Goal: Information Seeking & Learning: Understand process/instructions

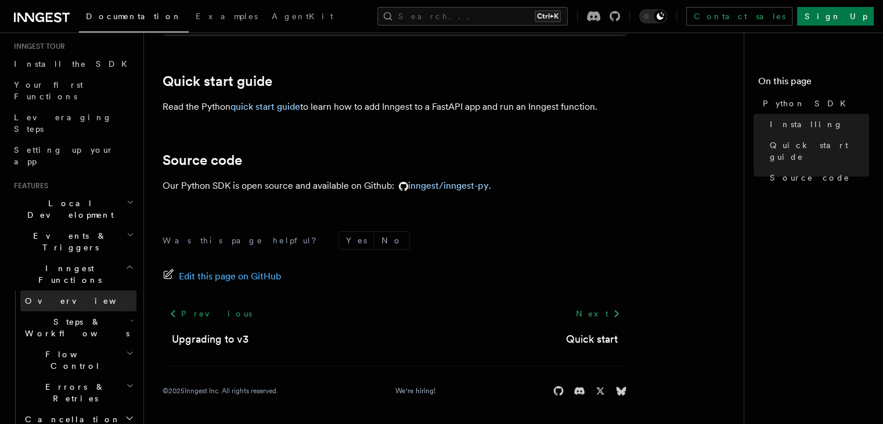
scroll to position [116, 0]
click at [130, 314] on icon "button" at bounding box center [132, 318] width 5 height 9
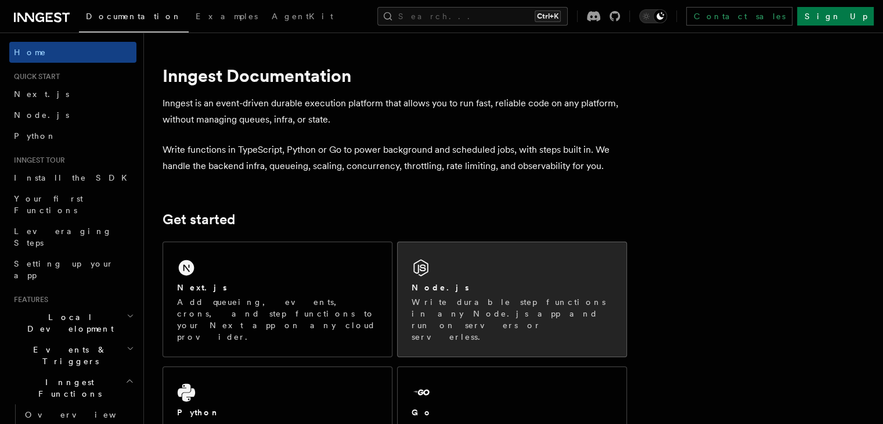
scroll to position [58, 0]
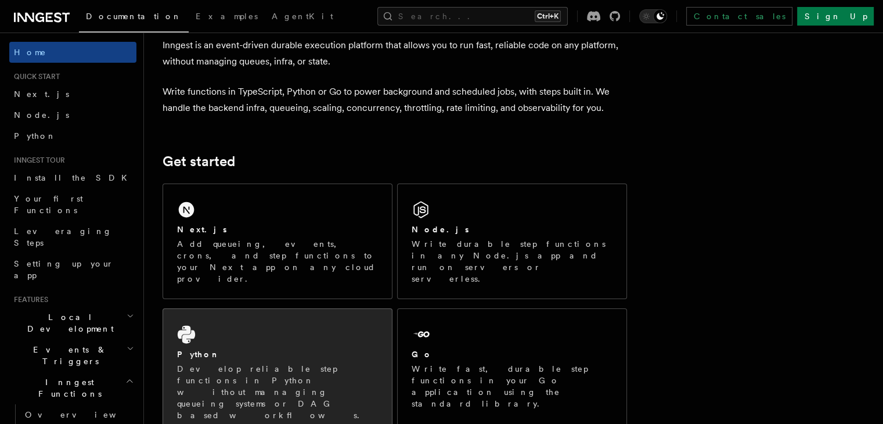
click at [367, 309] on div "Python Develop reliable step functions in Python without managing queueing syst…" at bounding box center [277, 372] width 229 height 126
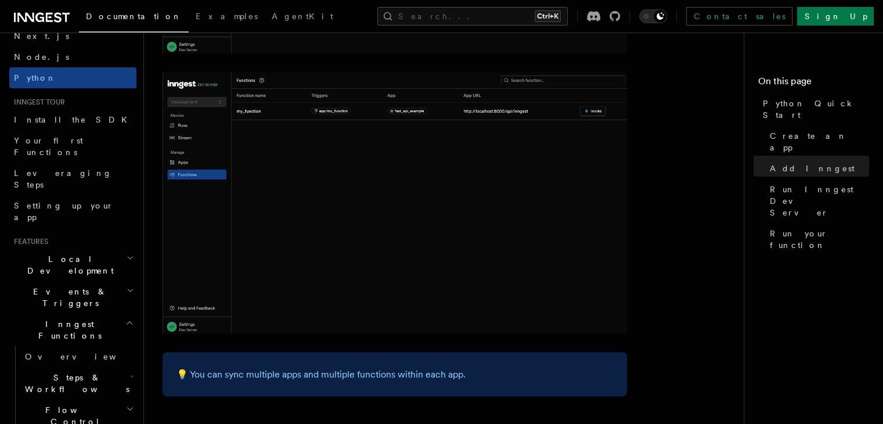
scroll to position [1917, 0]
